Goal: Obtain resource: Download file/media

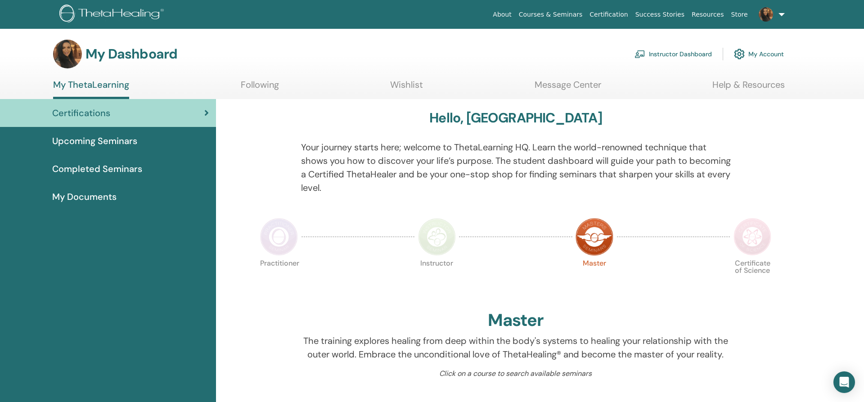
click at [673, 55] on link "Instructor Dashboard" at bounding box center [673, 54] width 77 height 20
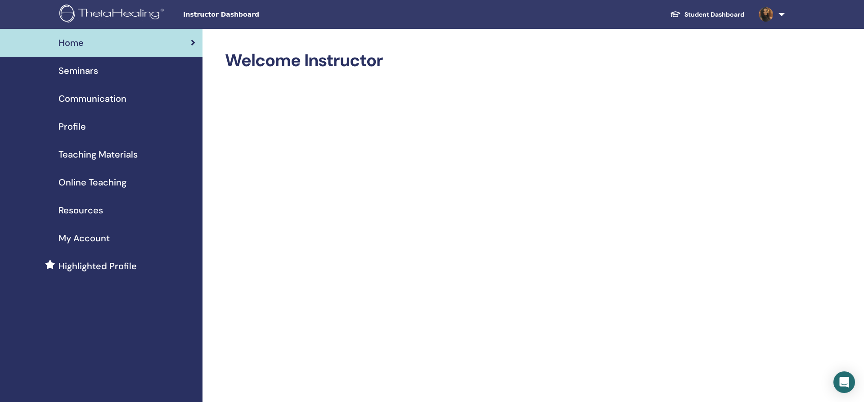
click at [91, 241] on span "My Account" at bounding box center [84, 238] width 51 height 14
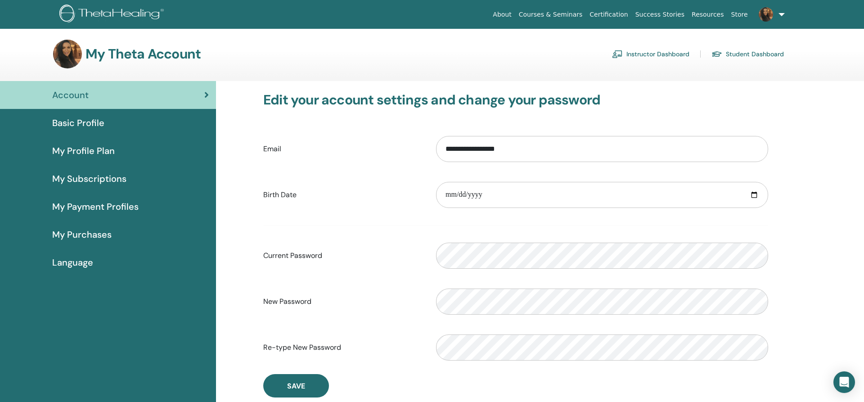
click at [87, 148] on span "My Profile Plan" at bounding box center [83, 151] width 63 height 14
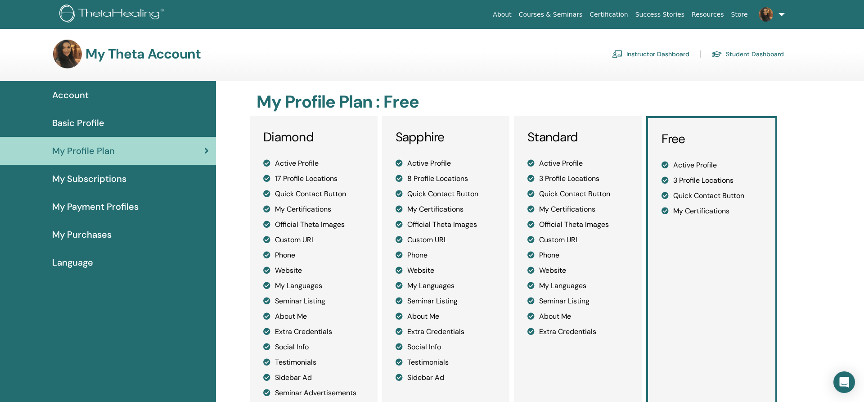
click at [94, 121] on span "Basic Profile" at bounding box center [78, 123] width 52 height 14
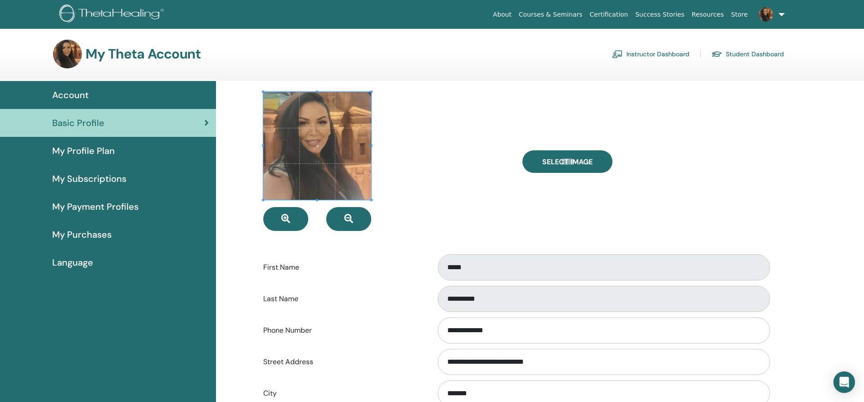
click at [86, 102] on link "Account" at bounding box center [108, 95] width 216 height 28
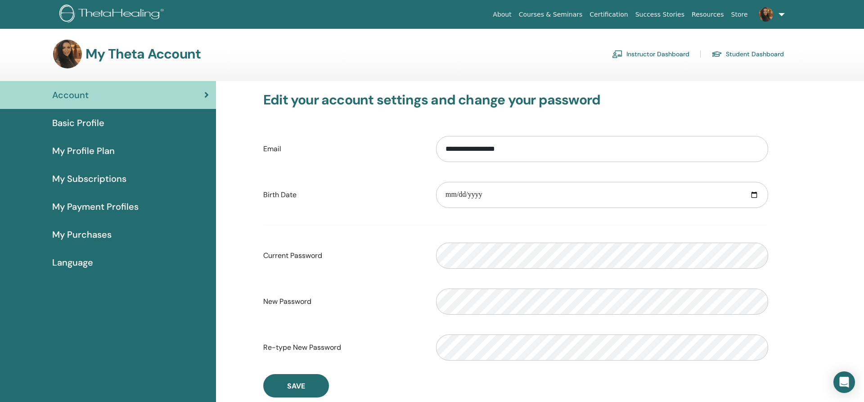
click at [78, 201] on span "My Payment Profiles" at bounding box center [95, 207] width 86 height 14
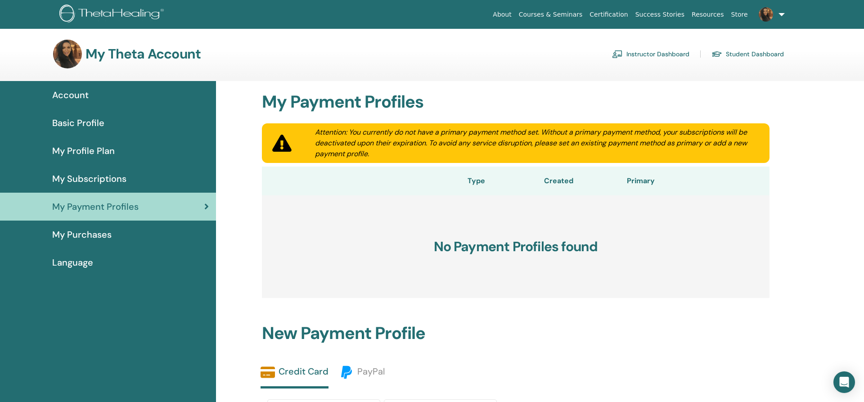
click at [77, 241] on span "My Purchases" at bounding box center [81, 235] width 59 height 14
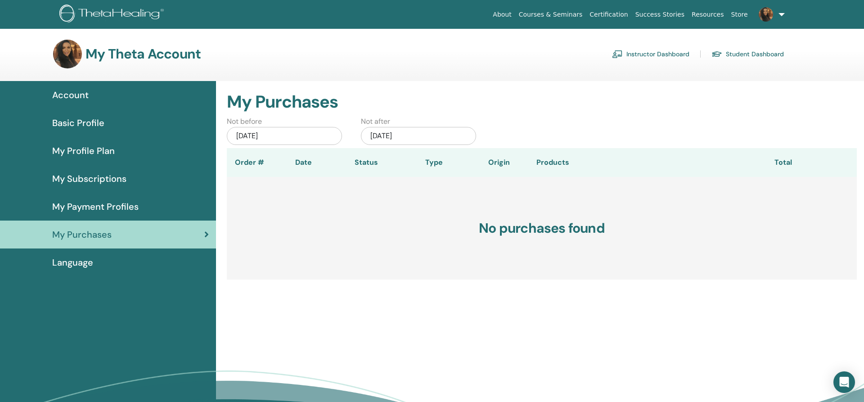
click at [659, 54] on link "Instructor Dashboard" at bounding box center [650, 54] width 77 height 14
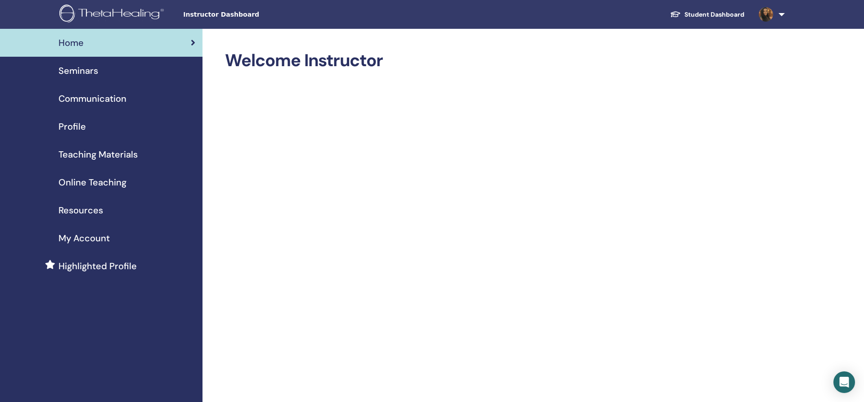
click at [88, 267] on span "Highlighted Profile" at bounding box center [98, 266] width 78 height 14
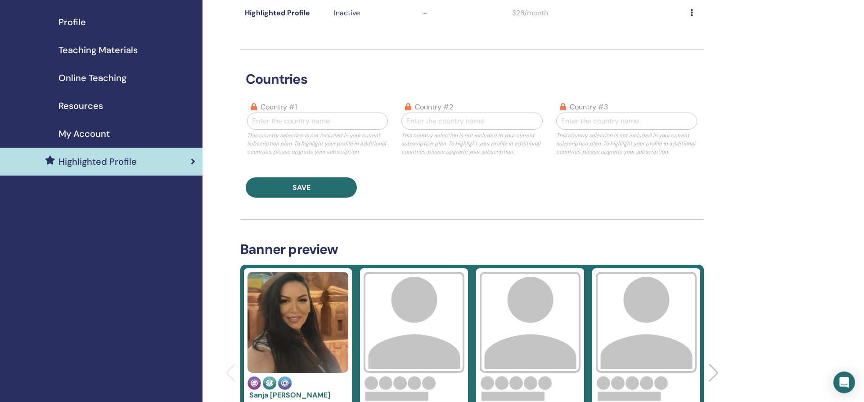
scroll to position [92, 0]
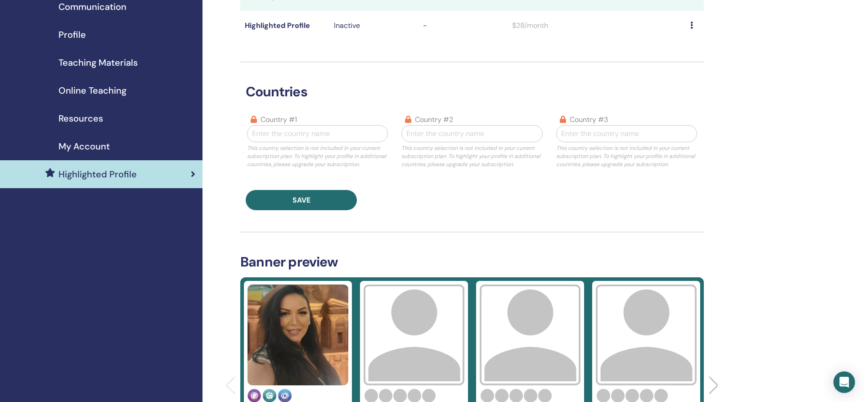
click at [89, 139] on link "My Account" at bounding box center [101, 146] width 203 height 28
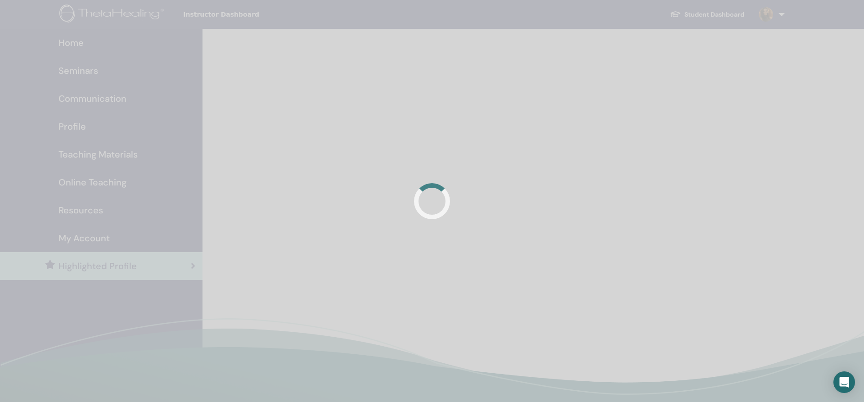
scroll to position [92, 0]
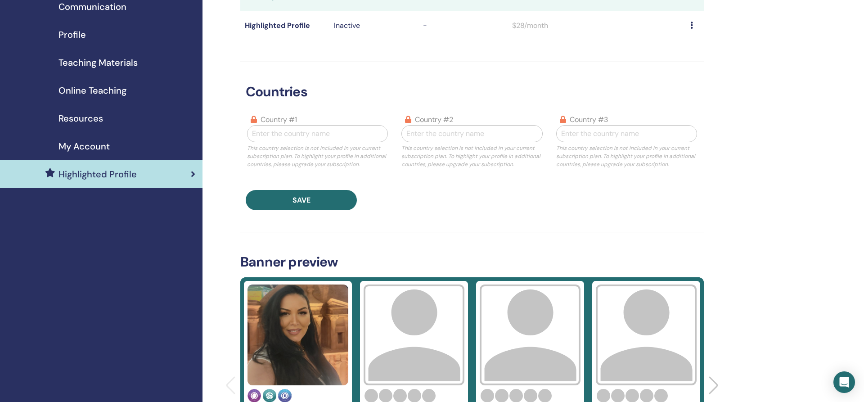
click at [83, 87] on span "Online Teaching" at bounding box center [93, 91] width 68 height 14
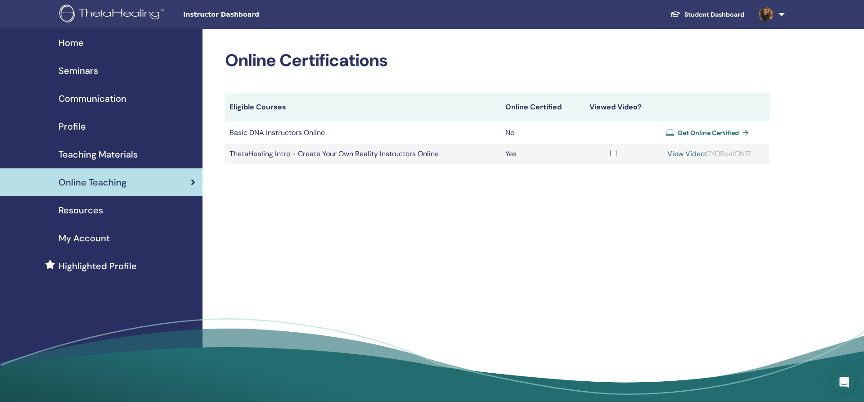
click at [721, 134] on span "Get Online Certified" at bounding box center [708, 133] width 61 height 8
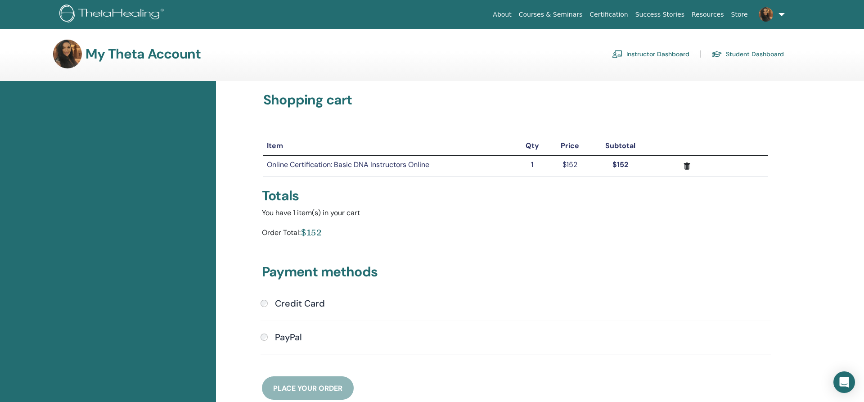
click at [763, 56] on link "Student Dashboard" at bounding box center [748, 54] width 72 height 14
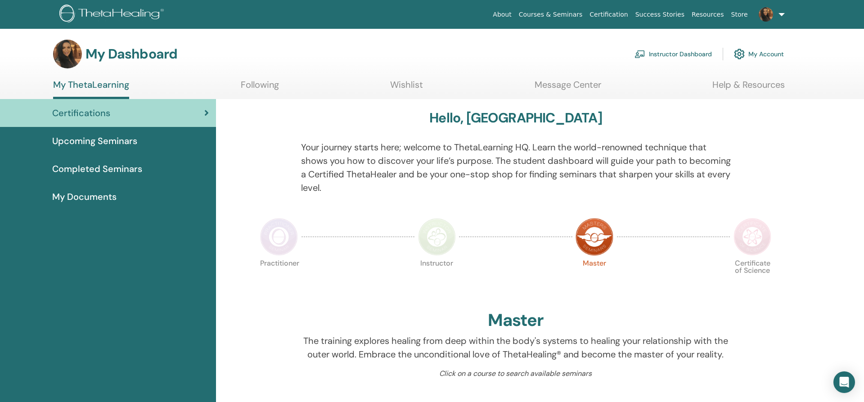
click at [85, 172] on span "Completed Seminars" at bounding box center [97, 169] width 90 height 14
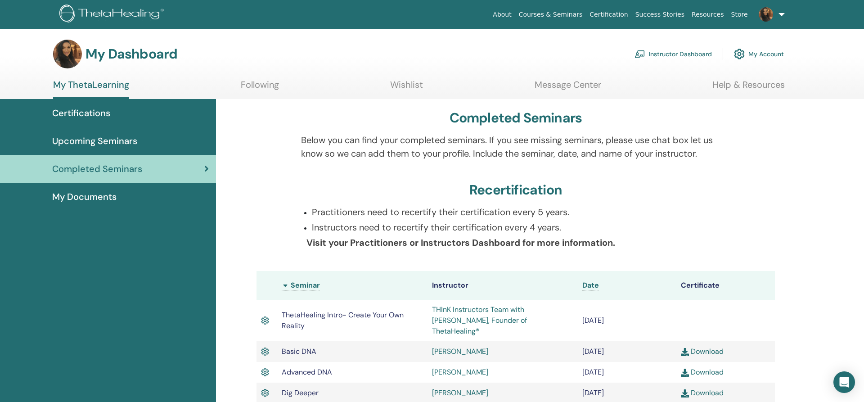
click at [85, 194] on span "My Documents" at bounding box center [84, 197] width 64 height 14
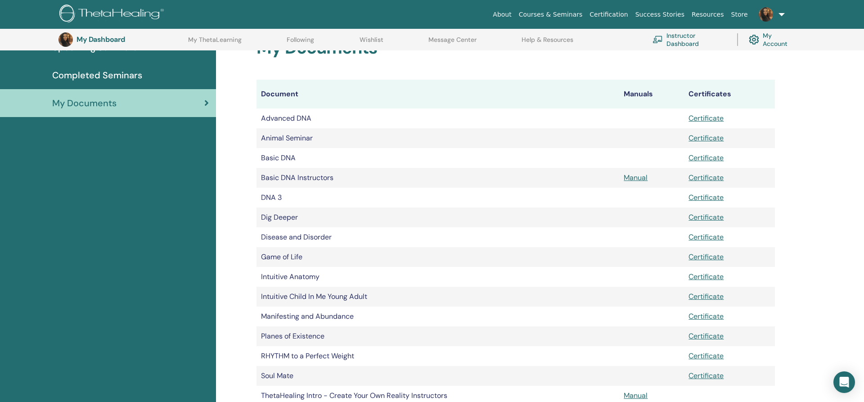
scroll to position [297, 0]
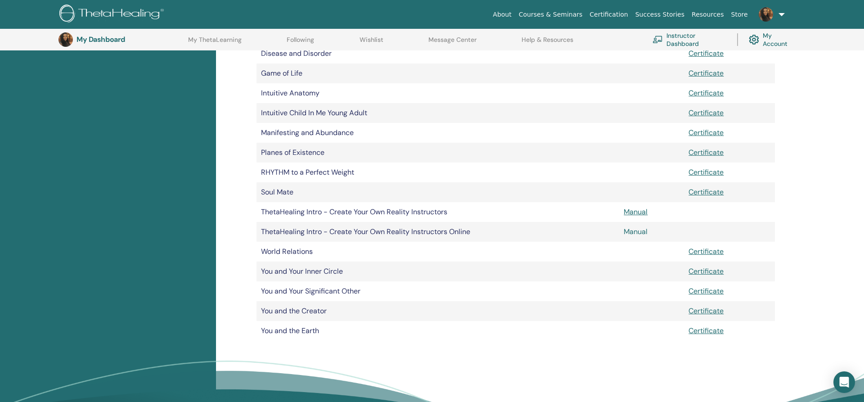
click at [633, 228] on link "Manual" at bounding box center [636, 231] width 24 height 9
